Goal: Navigation & Orientation: Find specific page/section

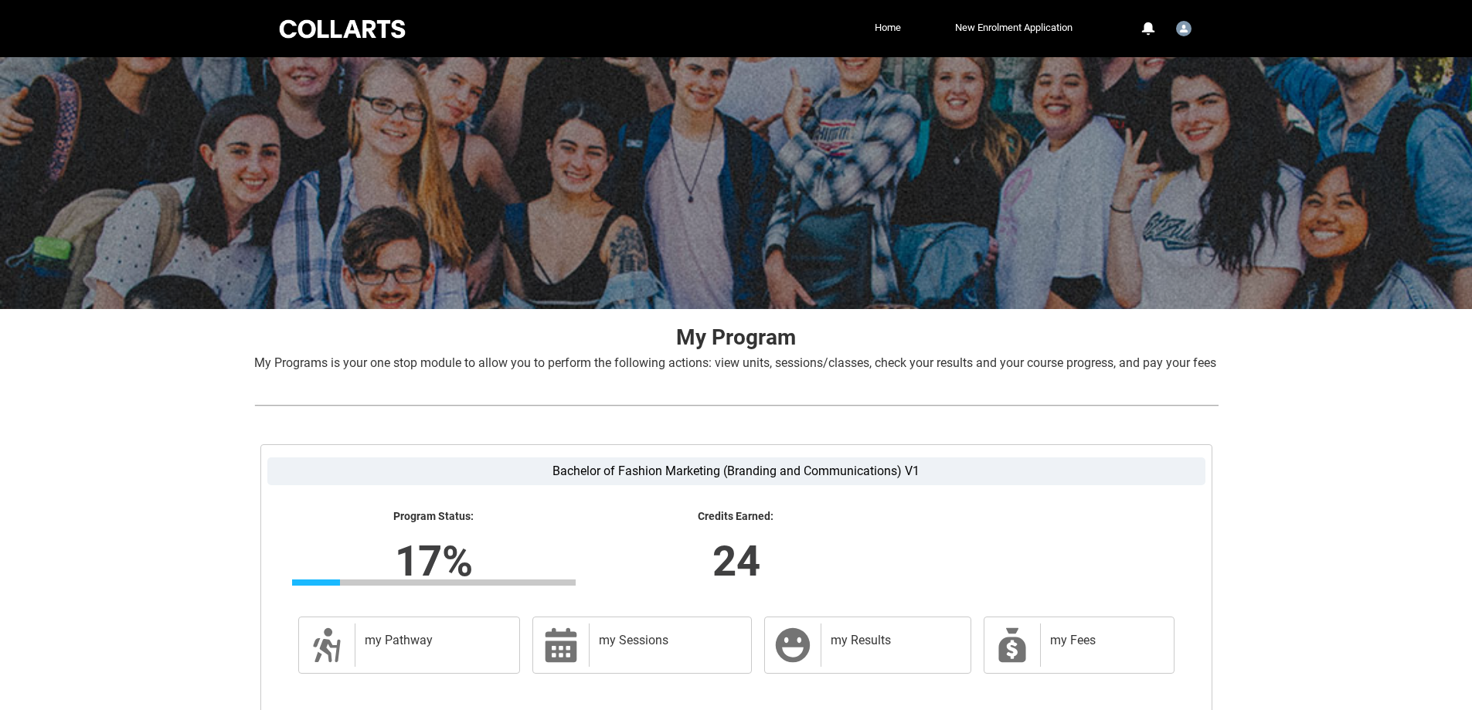
scroll to position [151, 0]
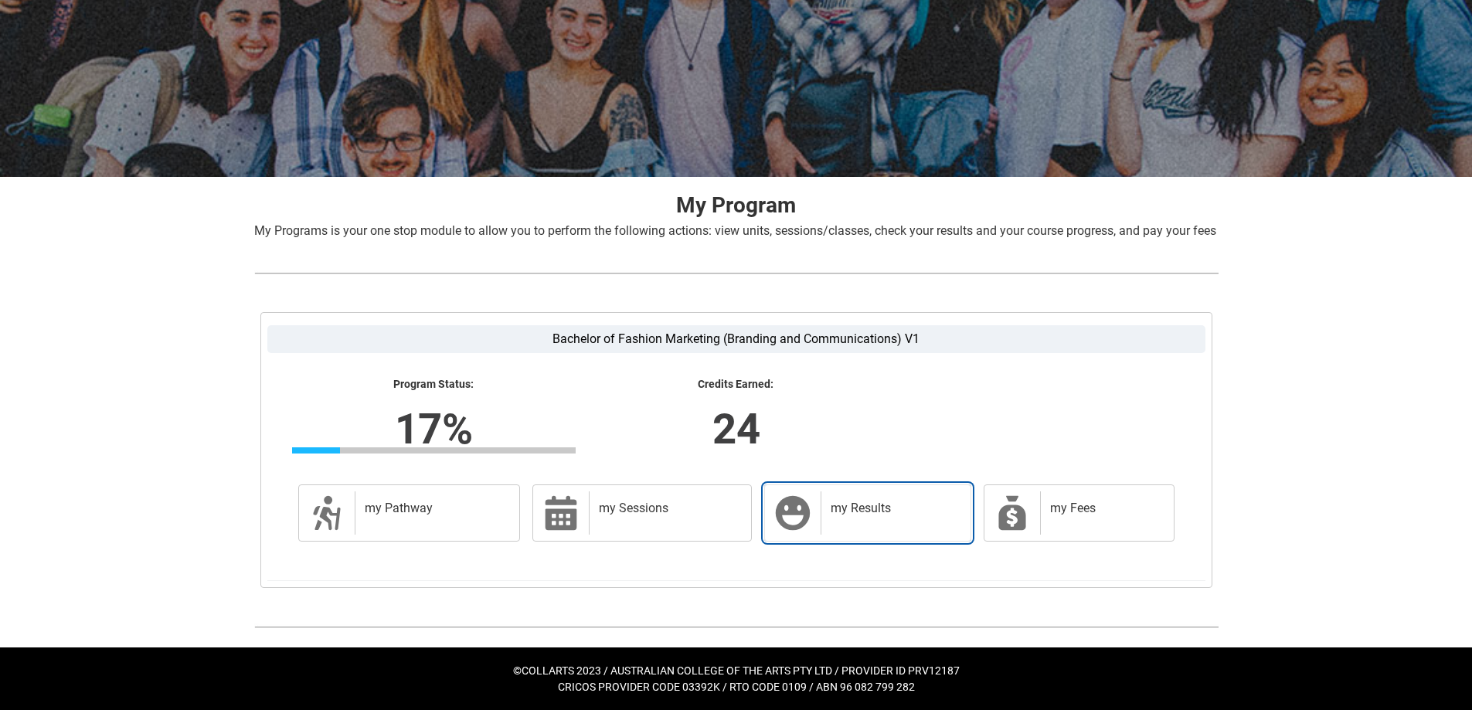
click at [848, 522] on div "my Results" at bounding box center [892, 512] width 143 height 43
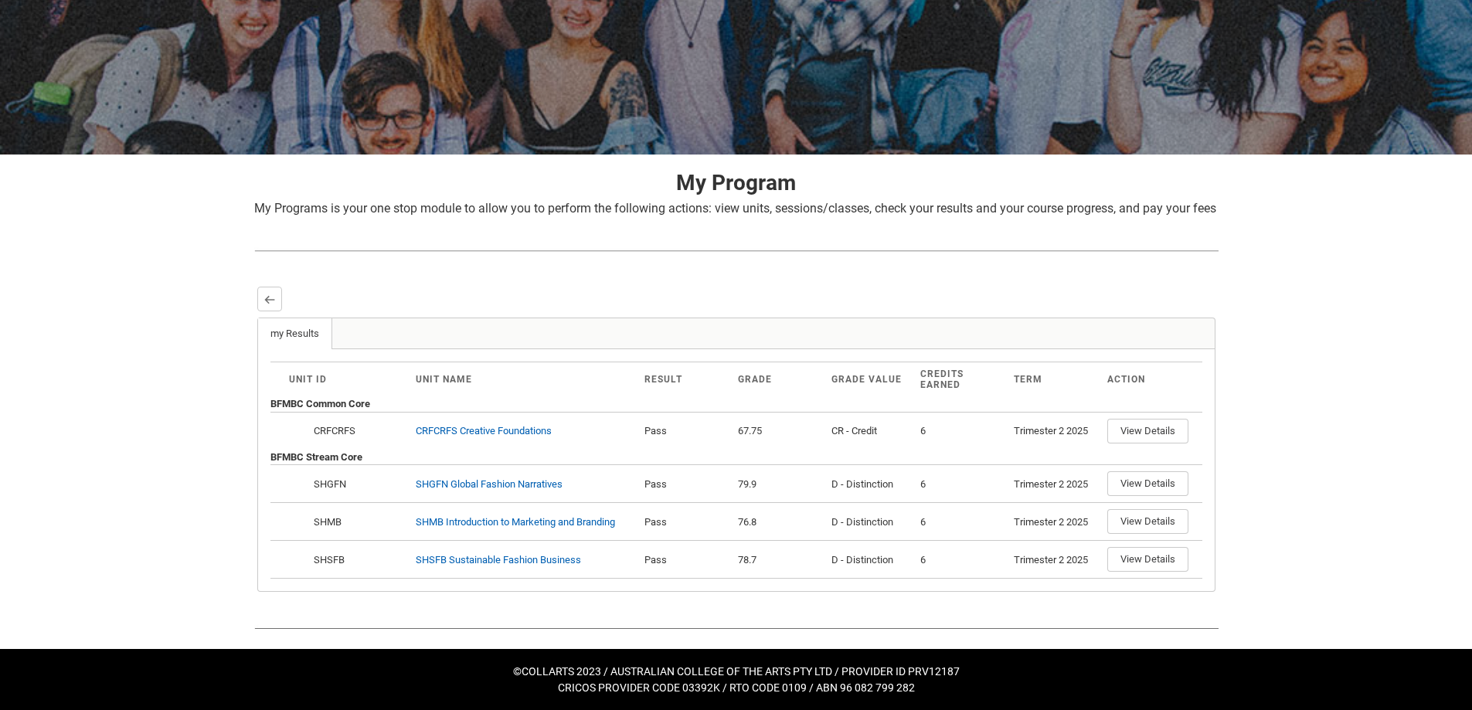
scroll to position [0, 0]
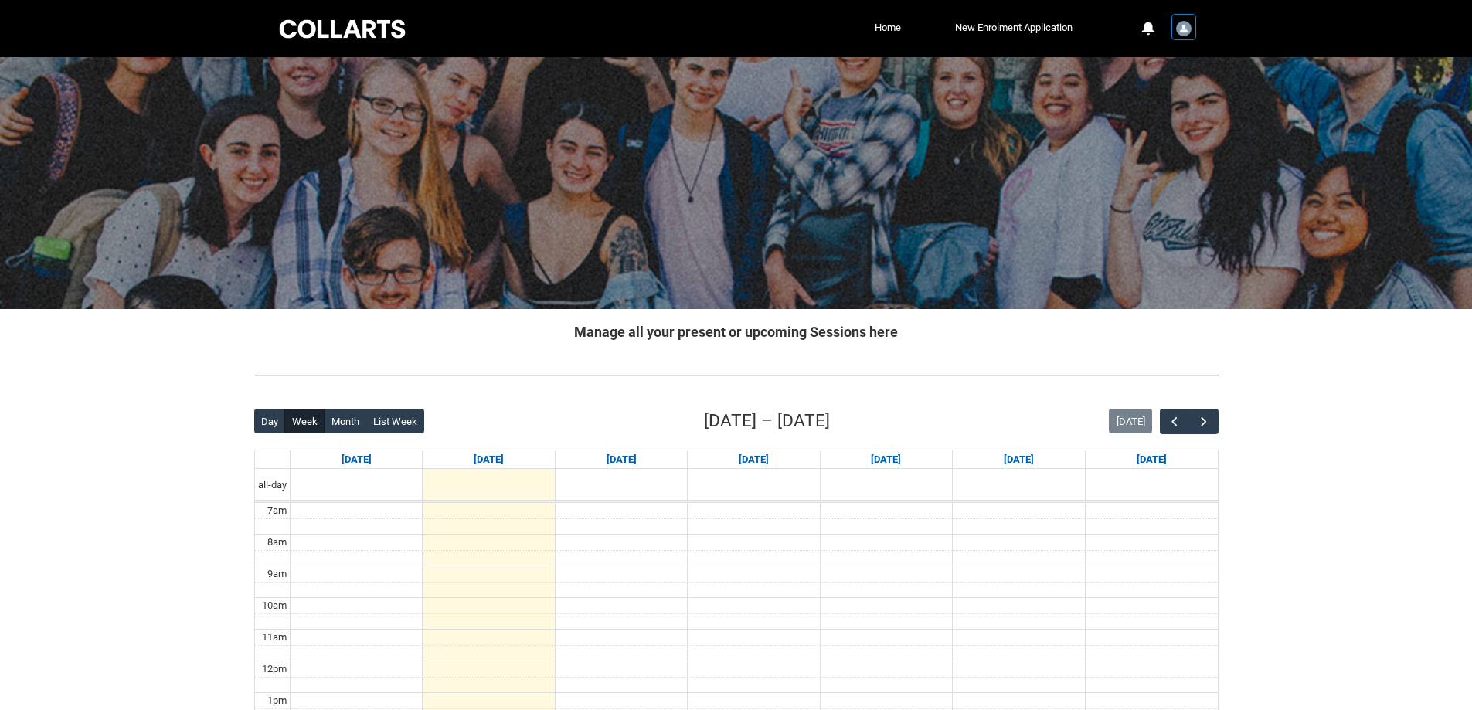
click at [1181, 25] on img "User Profile Student.jhunter.20253074" at bounding box center [1183, 28] width 15 height 15
click at [1161, 65] on link "Profile" at bounding box center [1158, 66] width 73 height 26
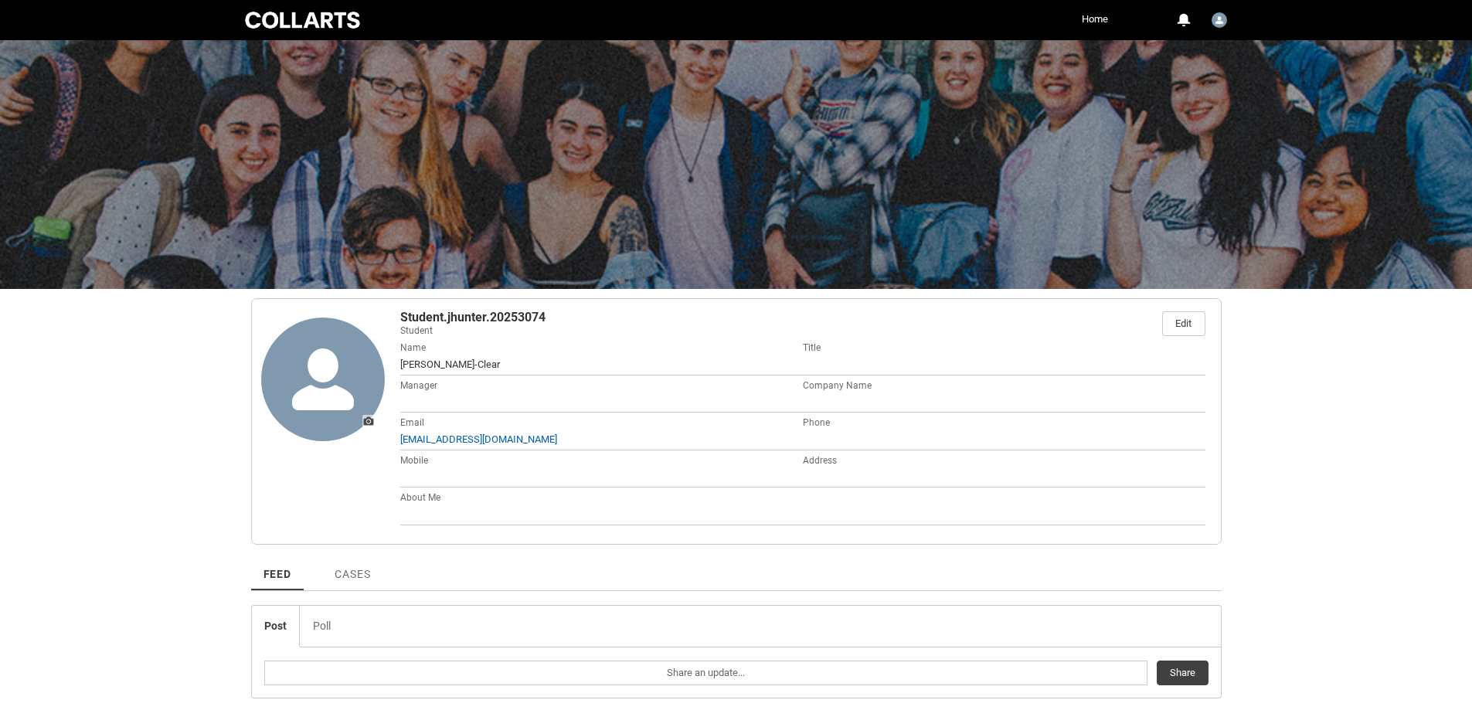
click at [247, 12] on div at bounding box center [302, 20] width 121 height 22
